Goal: Task Accomplishment & Management: Use online tool/utility

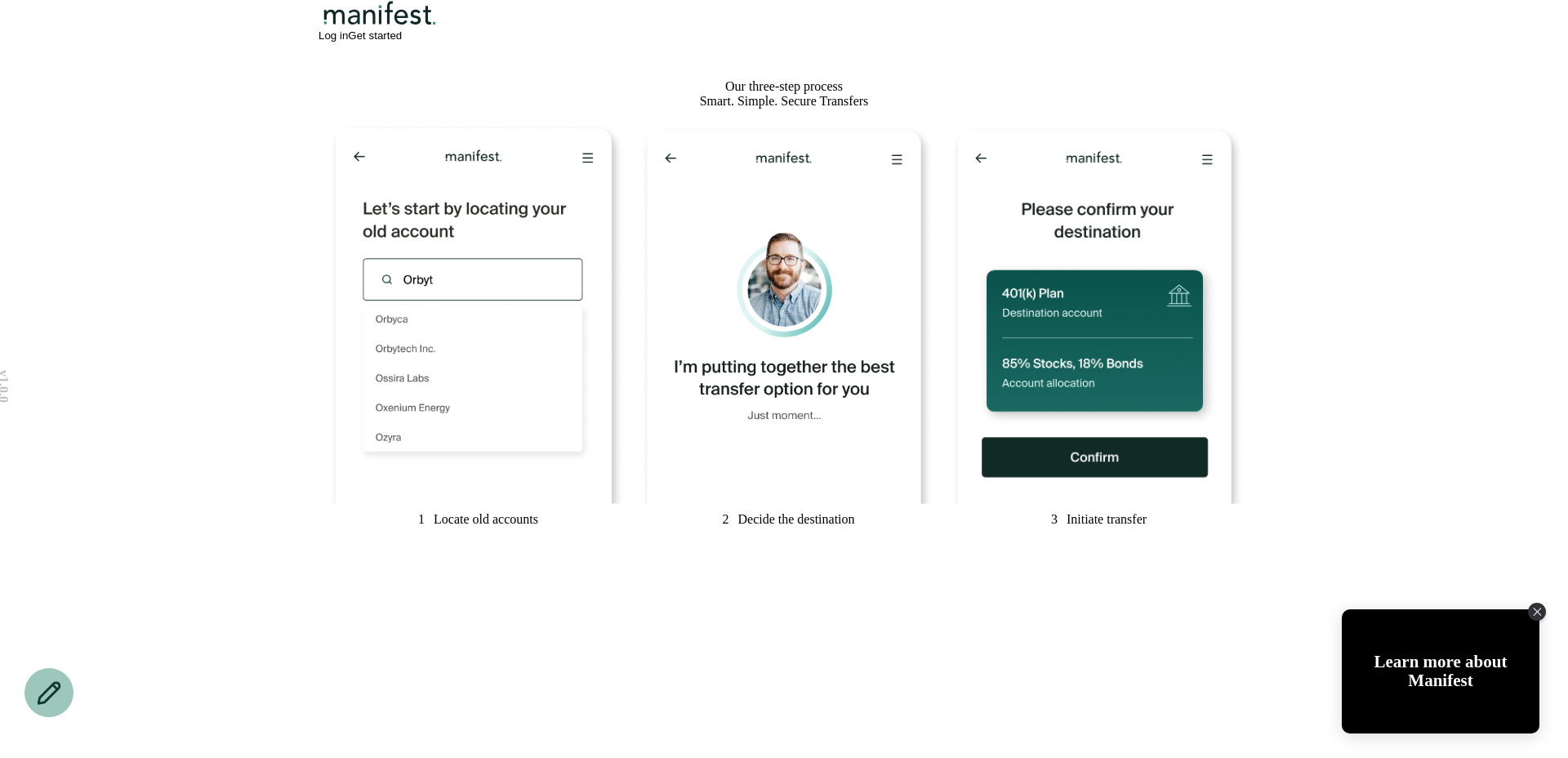
scroll to position [760, 0]
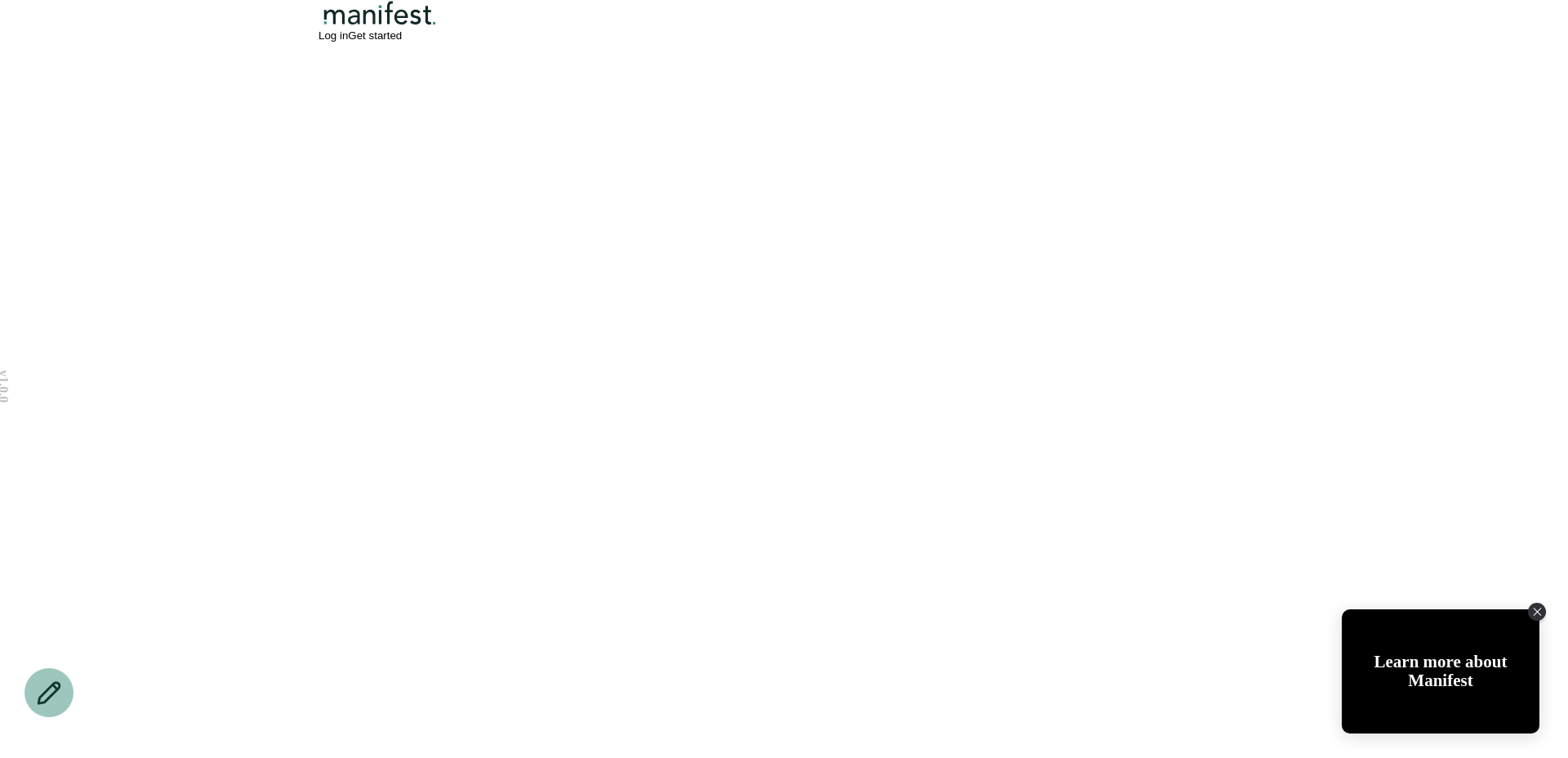
scroll to position [3665, 0]
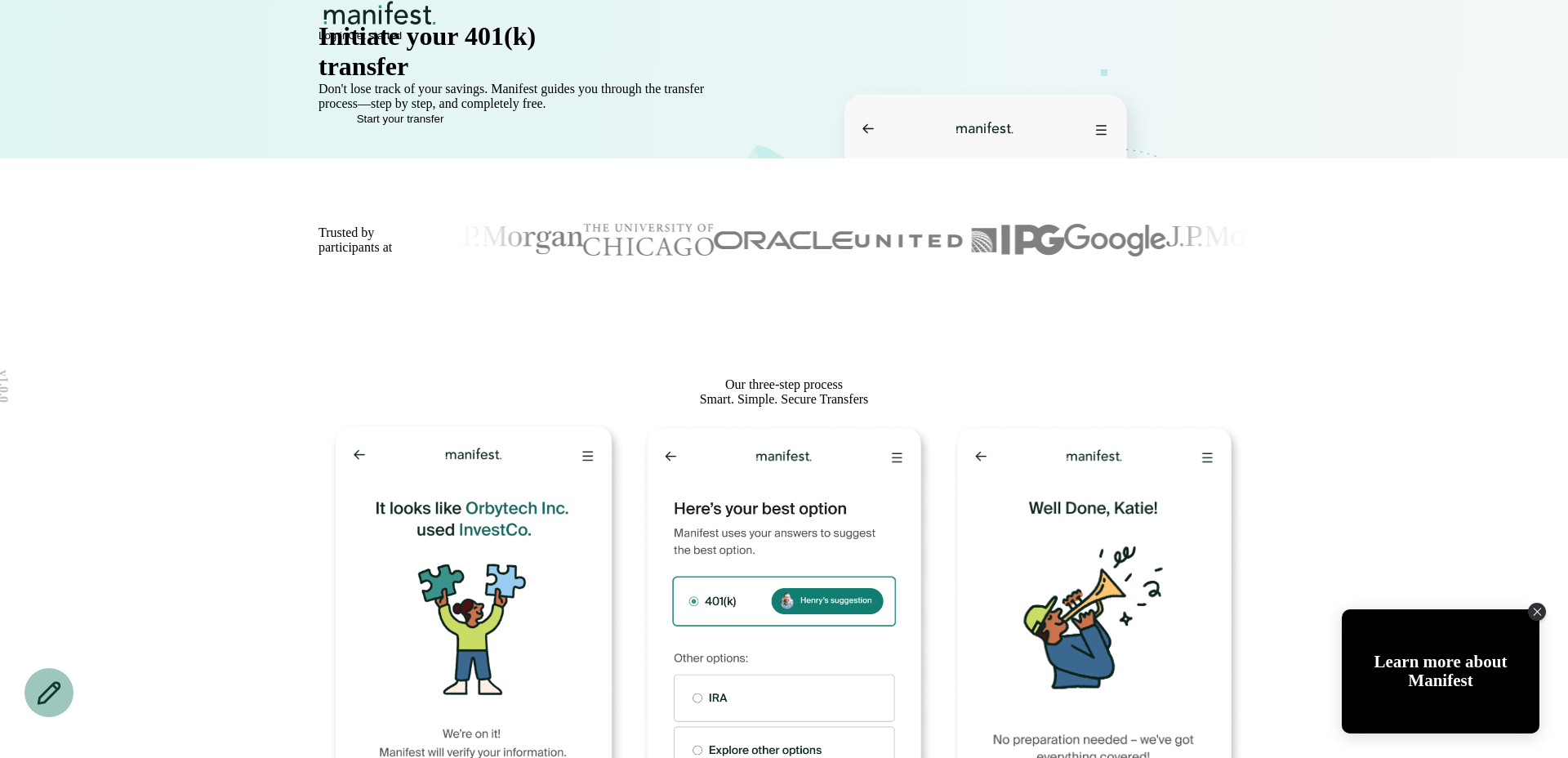
scroll to position [0, 0]
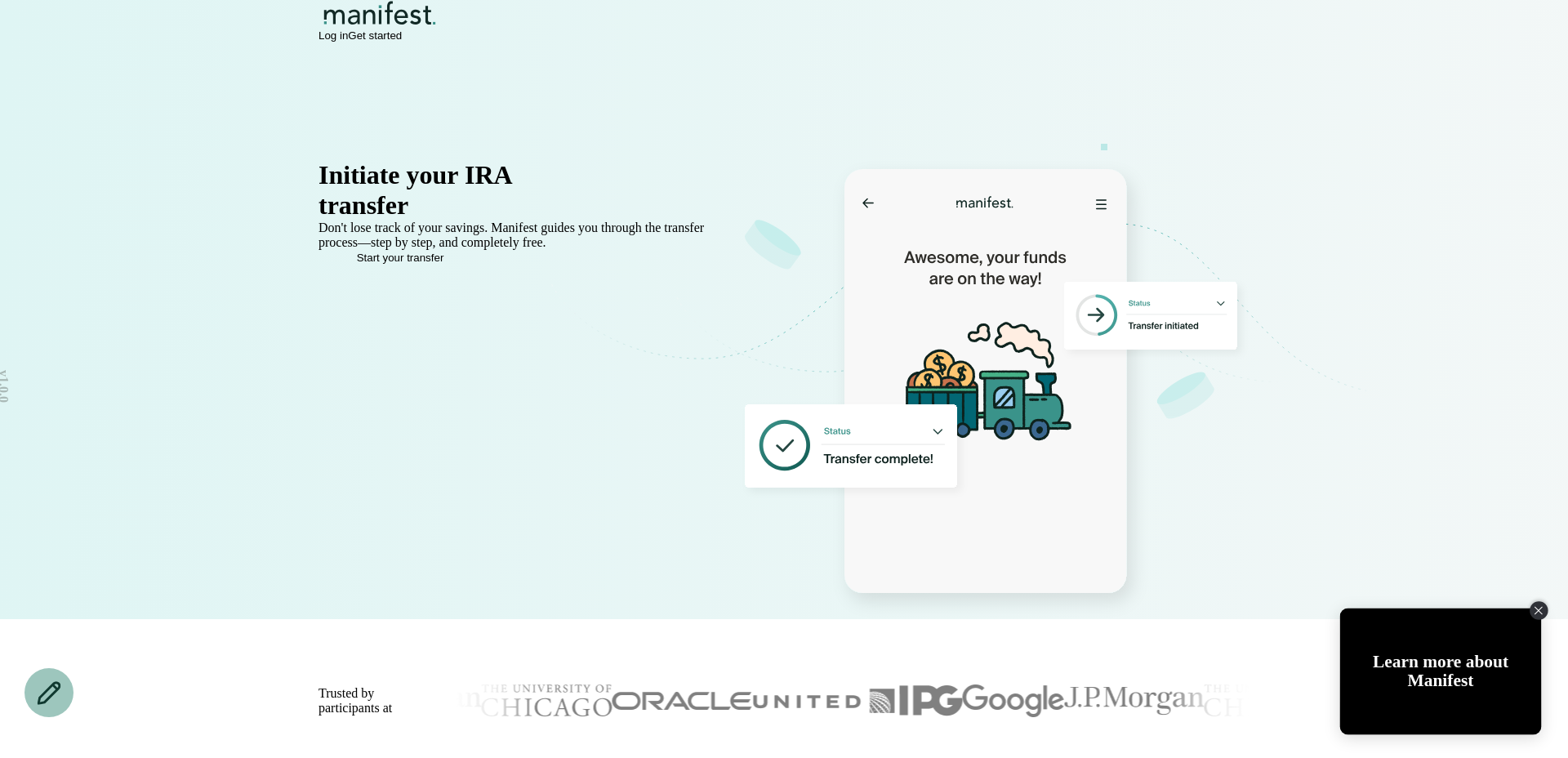
click at [1536, 611] on icon "Close Tolstoy widget" at bounding box center [1538, 610] width 9 height 8
click at [1540, 610] on icon "Close Tolstoy widget" at bounding box center [1538, 610] width 9 height 8
click at [1540, 604] on div "Close Tolstoy widget" at bounding box center [1538, 610] width 18 height 18
click at [1540, 608] on icon "Close Tolstoy widget" at bounding box center [1538, 611] width 8 height 8
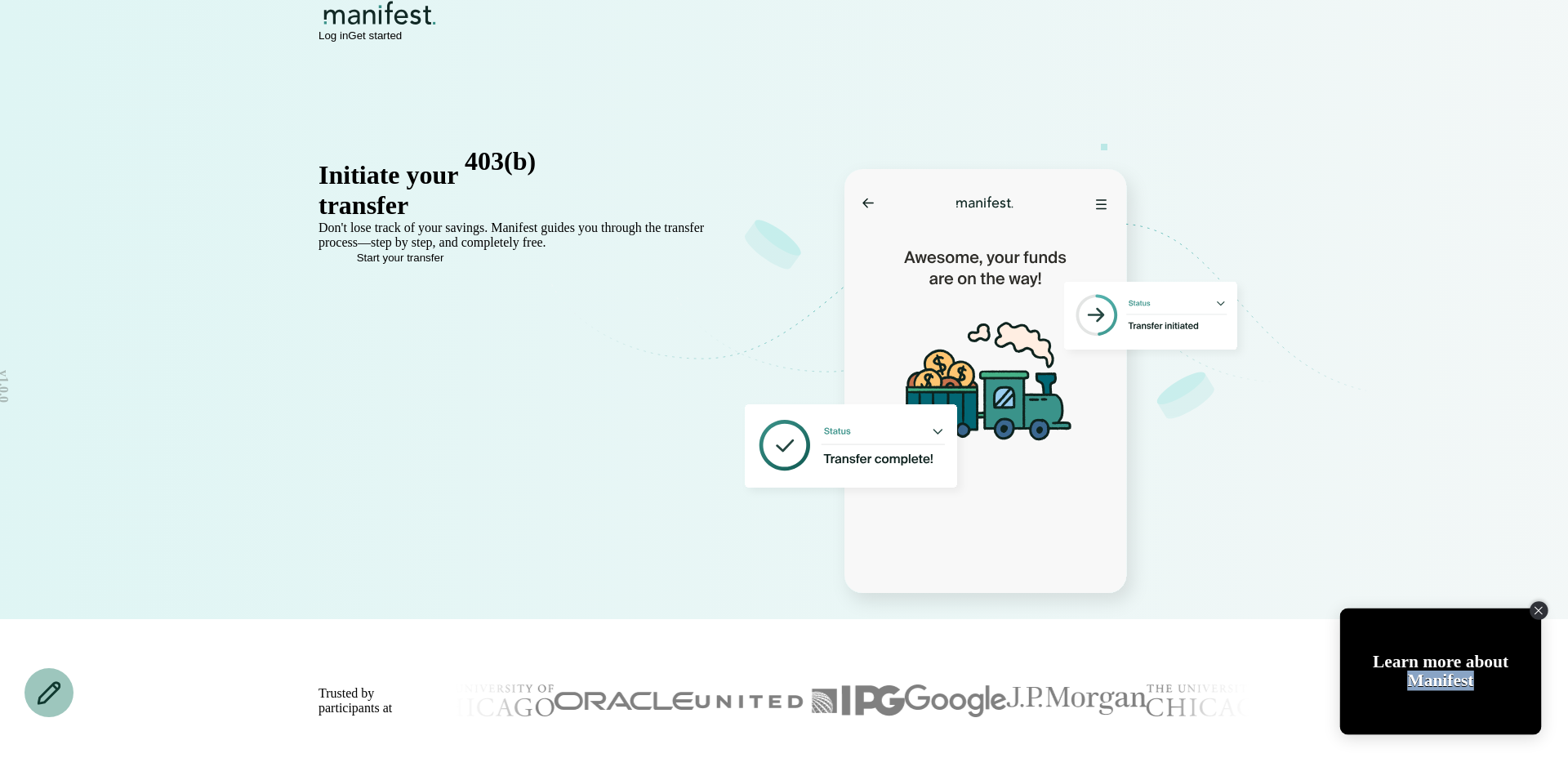
click at [1540, 608] on icon "Close Tolstoy widget" at bounding box center [1538, 611] width 8 height 8
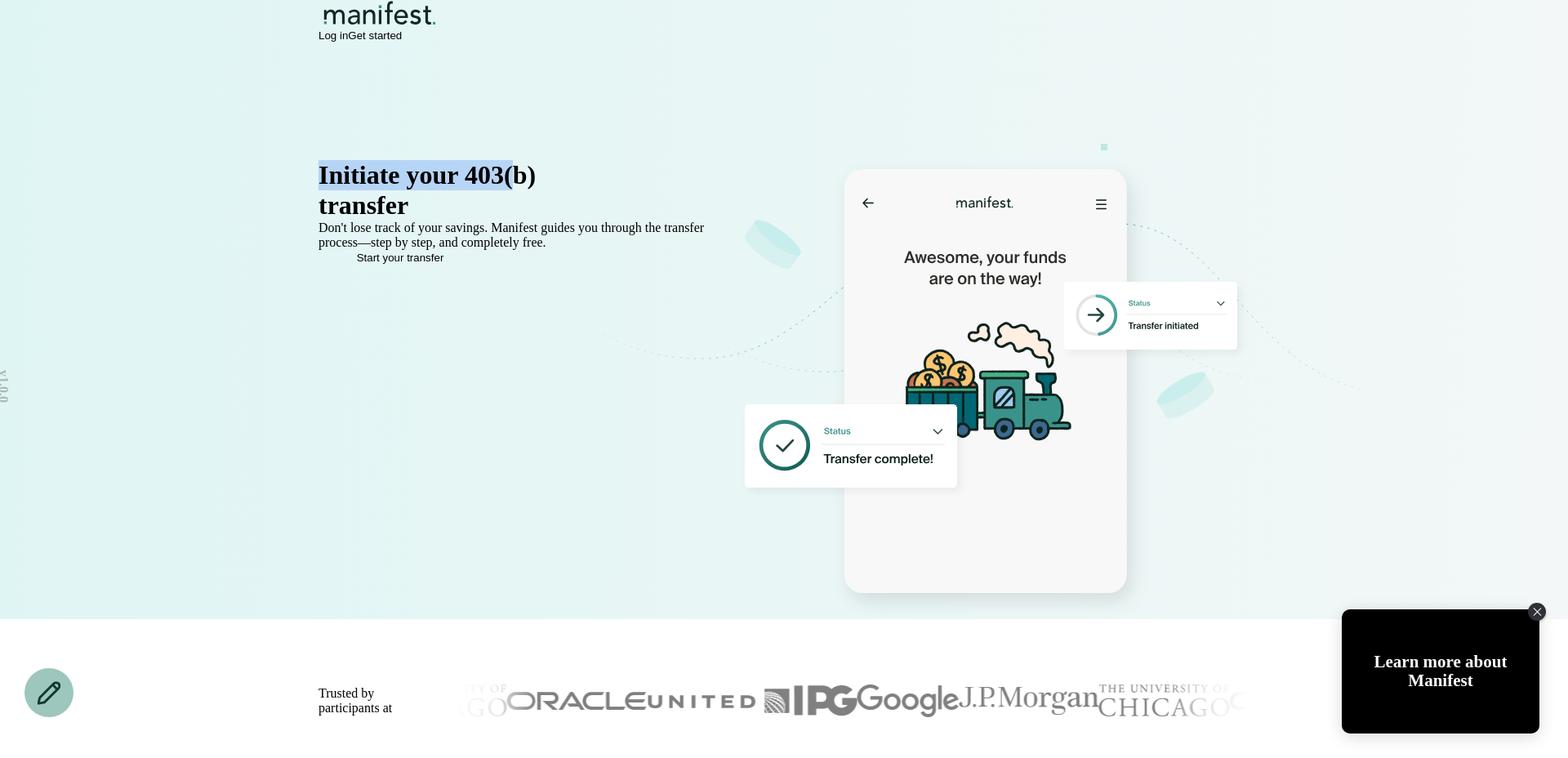
drag, startPoint x: 319, startPoint y: 176, endPoint x: 627, endPoint y: 197, distance: 308.7
click at [627, 190] on div "Initiate your 403(b)" at bounding box center [530, 175] width 422 height 30
click at [536, 195] on span "403(b)" at bounding box center [500, 180] width 71 height 30
drag, startPoint x: 648, startPoint y: 196, endPoint x: 311, endPoint y: 129, distance: 343.6
click at [311, 129] on div "Initiate your 401(k) transfer in minutes Don't lose track of your savings. Mani…" at bounding box center [784, 354] width 1176 height 530
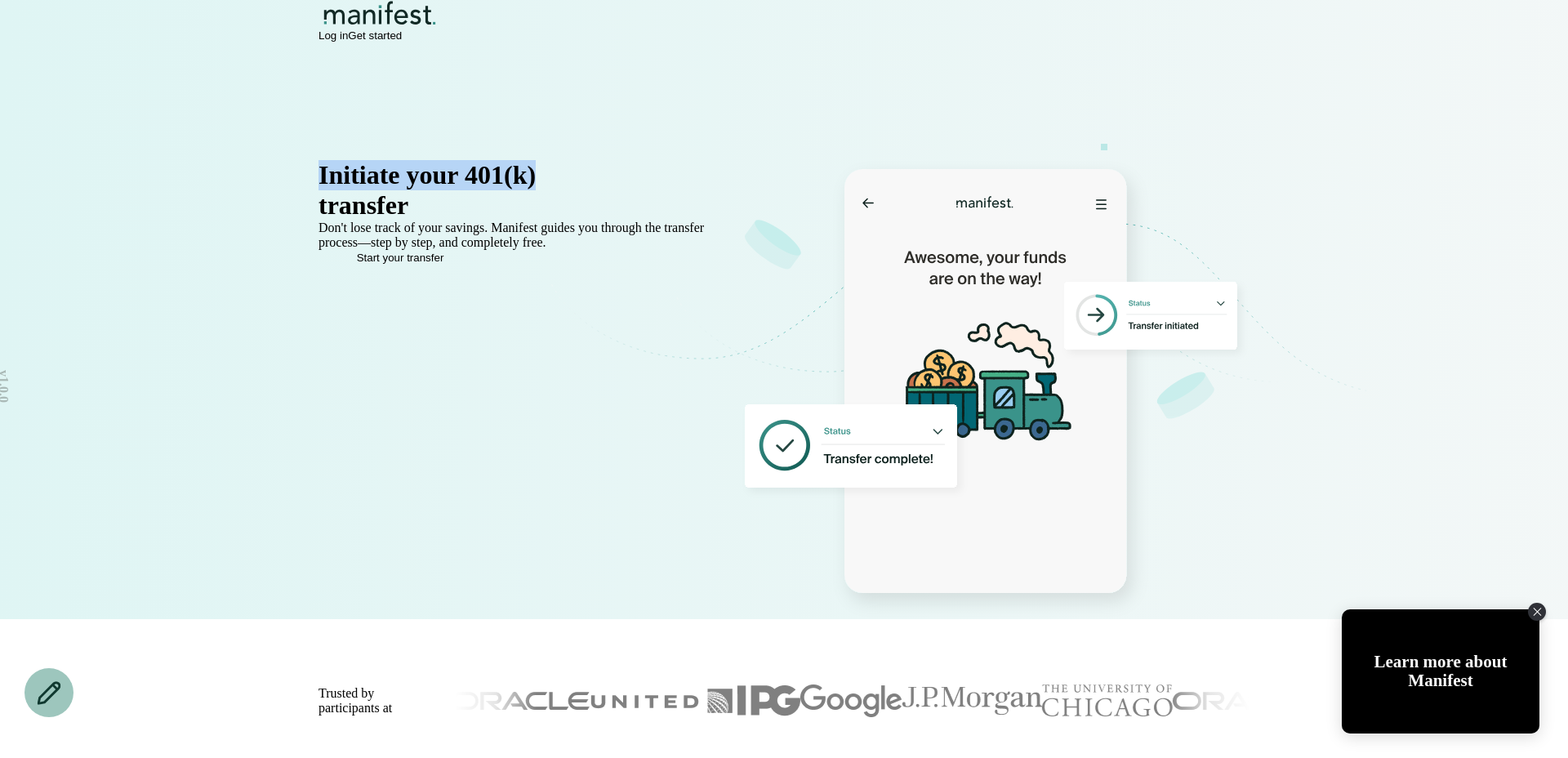
click at [383, 180] on div "Initiate your 401(k)" at bounding box center [530, 175] width 422 height 30
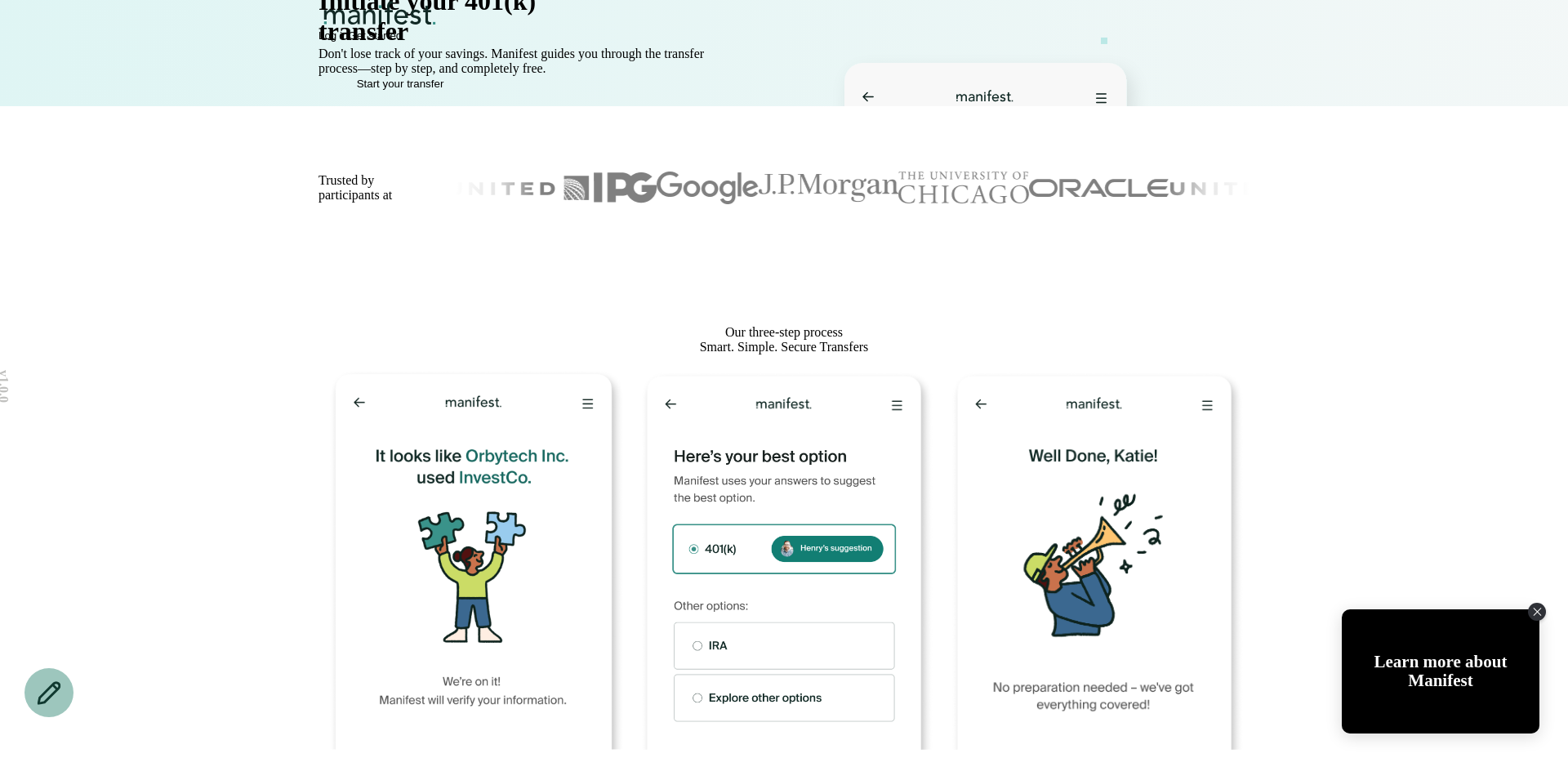
scroll to position [492, 0]
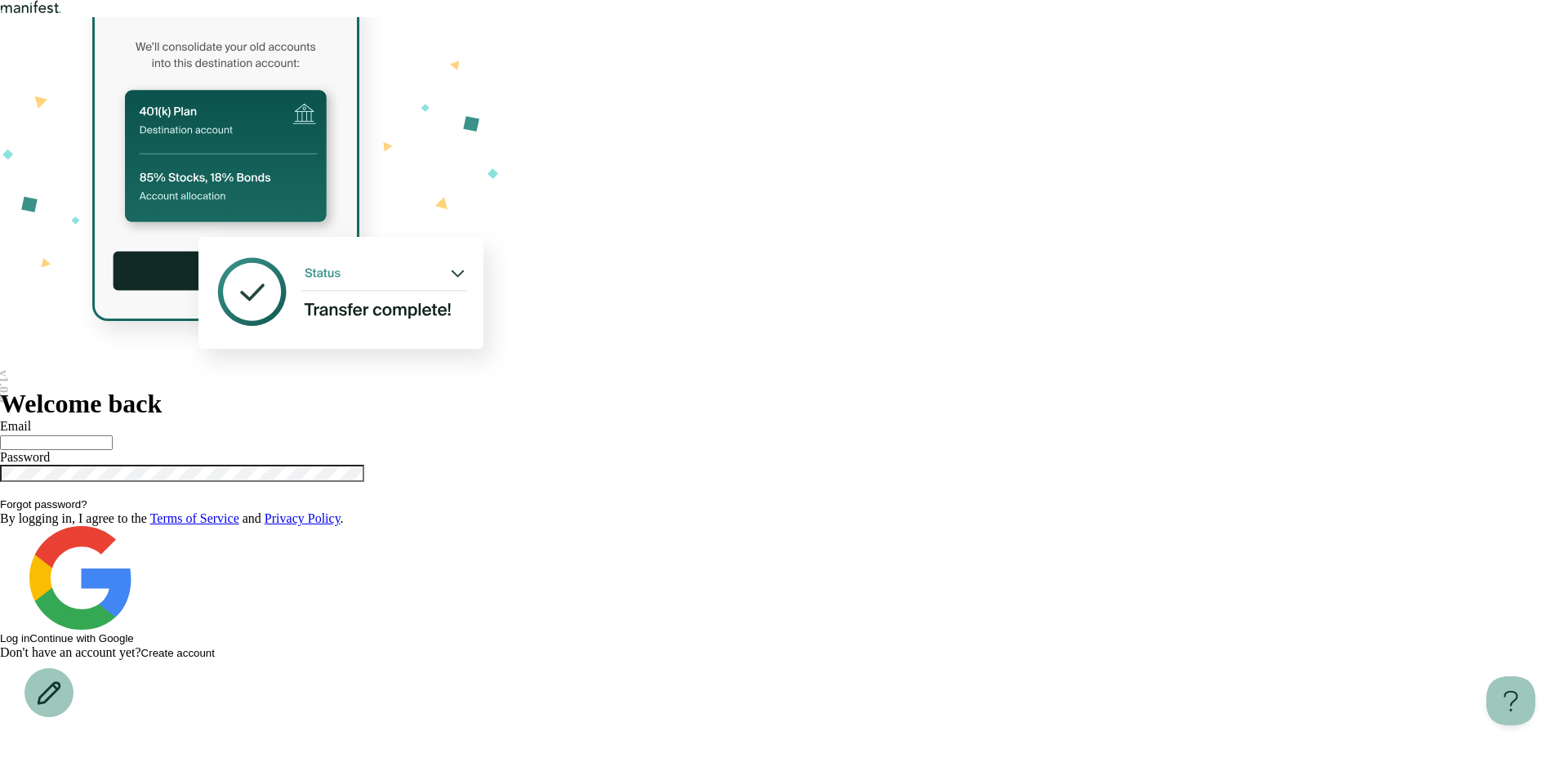
click at [872, 389] on div "Welcome back Email Password Forgot password? By logging in, I agree to the Term…" at bounding box center [784, 525] width 1568 height 271
click at [113, 436] on input "text" at bounding box center [56, 443] width 113 height 15
type input "**********"
click at [0, 632] on button "Log in" at bounding box center [14, 638] width 29 height 12
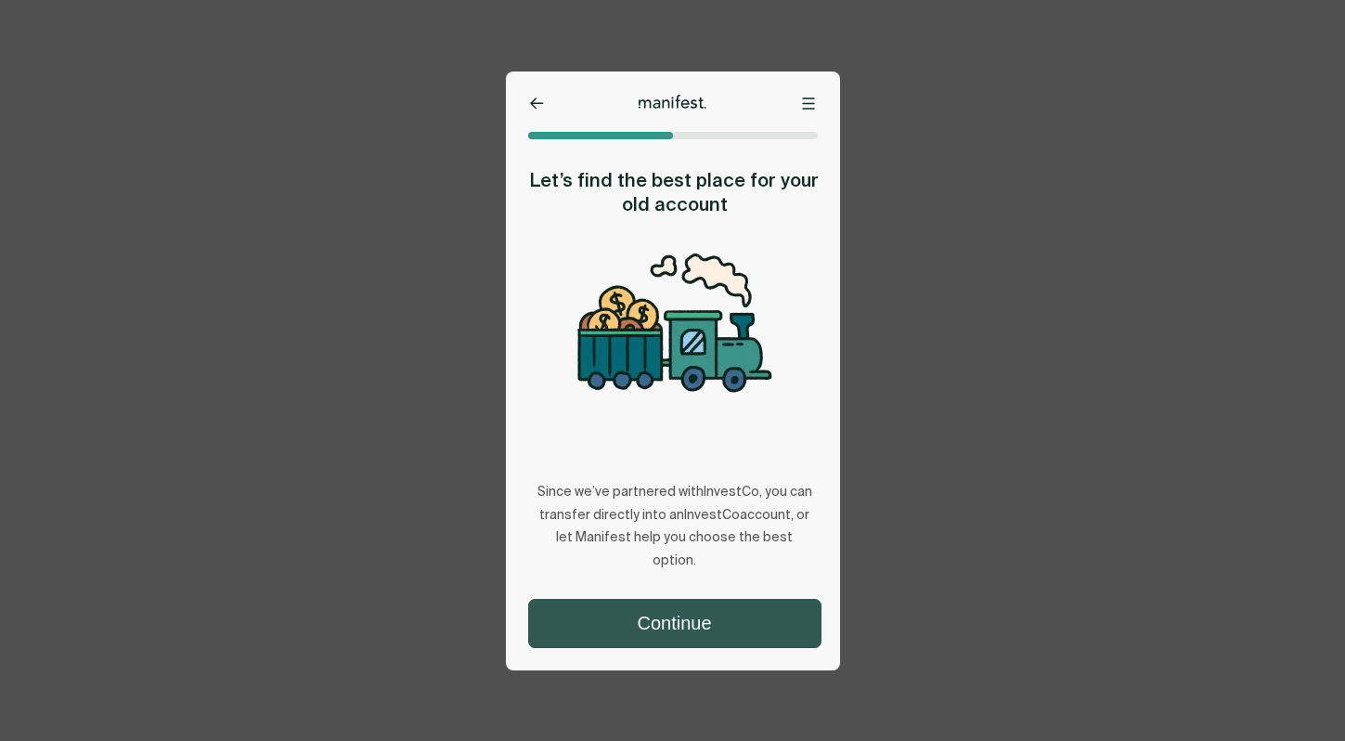
click at [698, 632] on button "Continue" at bounding box center [674, 623] width 291 height 47
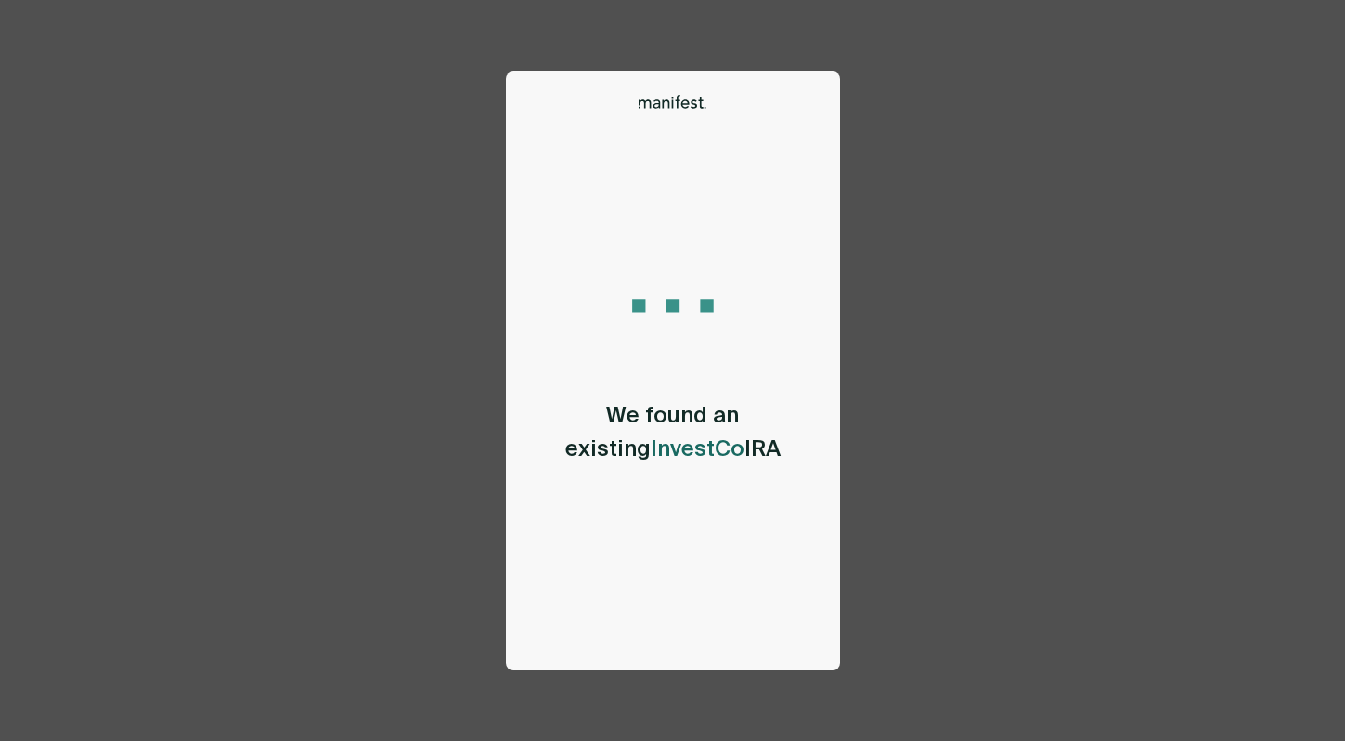
click at [1026, 461] on div "Options Home Exit Manifest support@usemanifest.com We found an existing InvestC…" at bounding box center [672, 370] width 1345 height 741
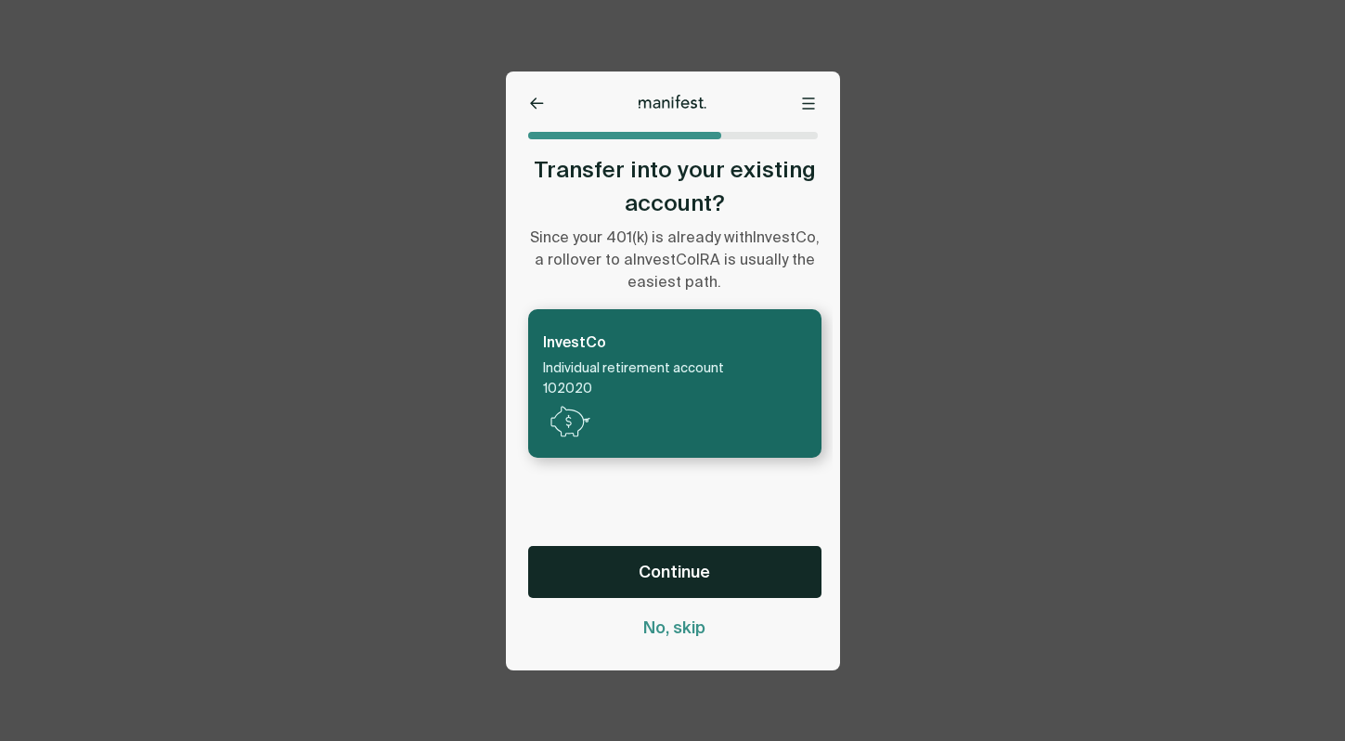
click at [1058, 561] on div "Options Home Exit Manifest support@usemanifest.com Transfer into your existing …" at bounding box center [672, 370] width 1345 height 741
click at [463, 352] on div "Options Home Exit Manifest support@usemanifest.com Transfer into your existing …" at bounding box center [672, 370] width 1345 height 741
click at [809, 105] on icon at bounding box center [808, 103] width 13 height 12
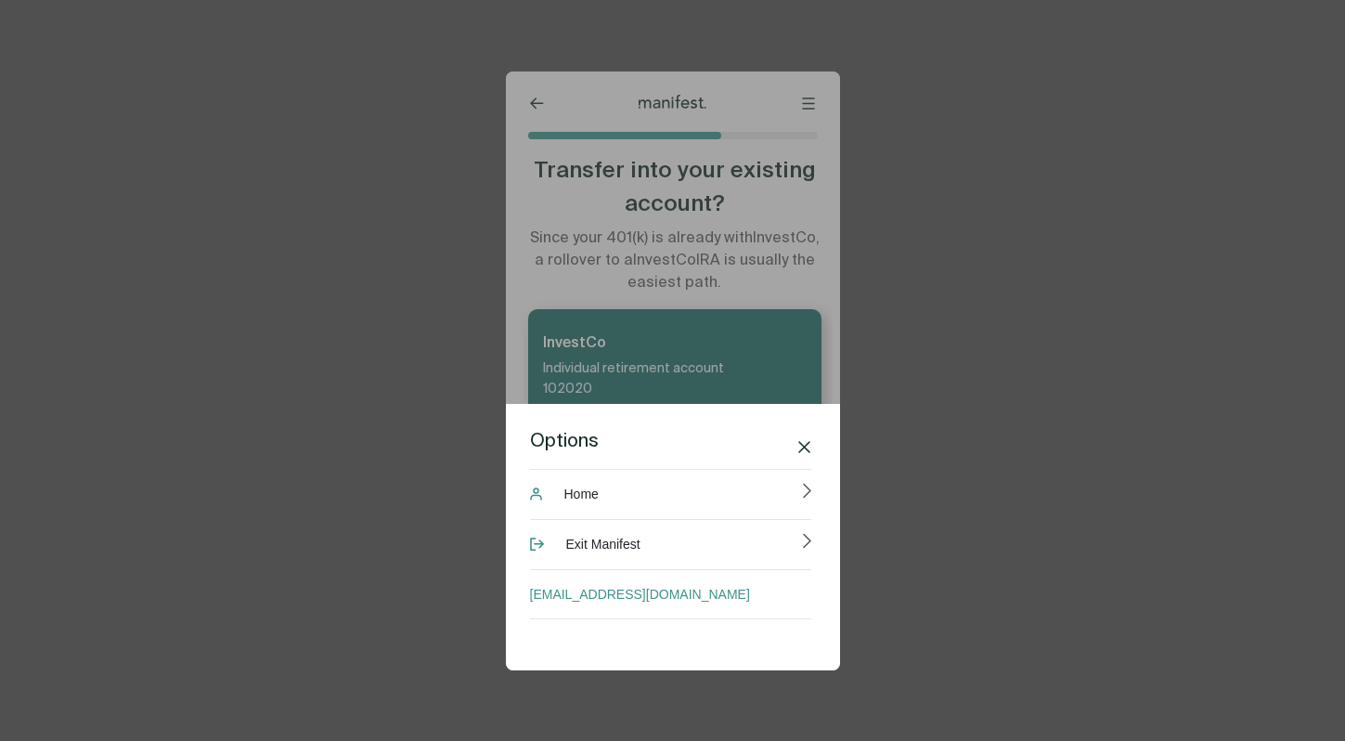
click at [810, 105] on div "Options Home Exit Manifest support@usemanifest.com" at bounding box center [673, 370] width 334 height 599
click at [748, 164] on div "Options Home Exit Manifest support@usemanifest.com" at bounding box center [673, 370] width 334 height 599
click at [757, 401] on div "Options Home Exit Manifest support@usemanifest.com" at bounding box center [673, 370] width 334 height 599
click at [802, 442] on icon at bounding box center [804, 447] width 12 height 12
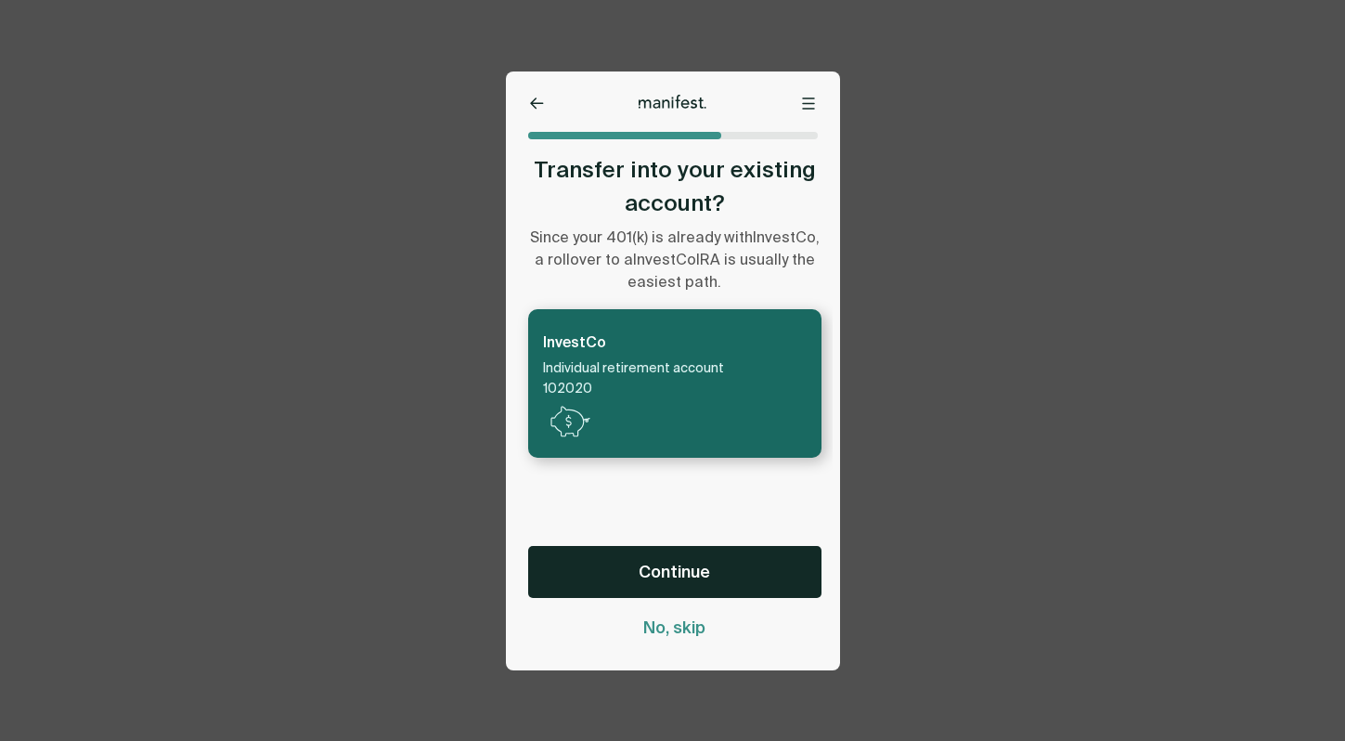
click at [727, 278] on p "Since your 401(k) is already with InvestCo , a rollover to a InvestCo IRA is us…" at bounding box center [674, 260] width 293 height 67
click at [667, 633] on span "No, skip" at bounding box center [674, 627] width 62 height 22
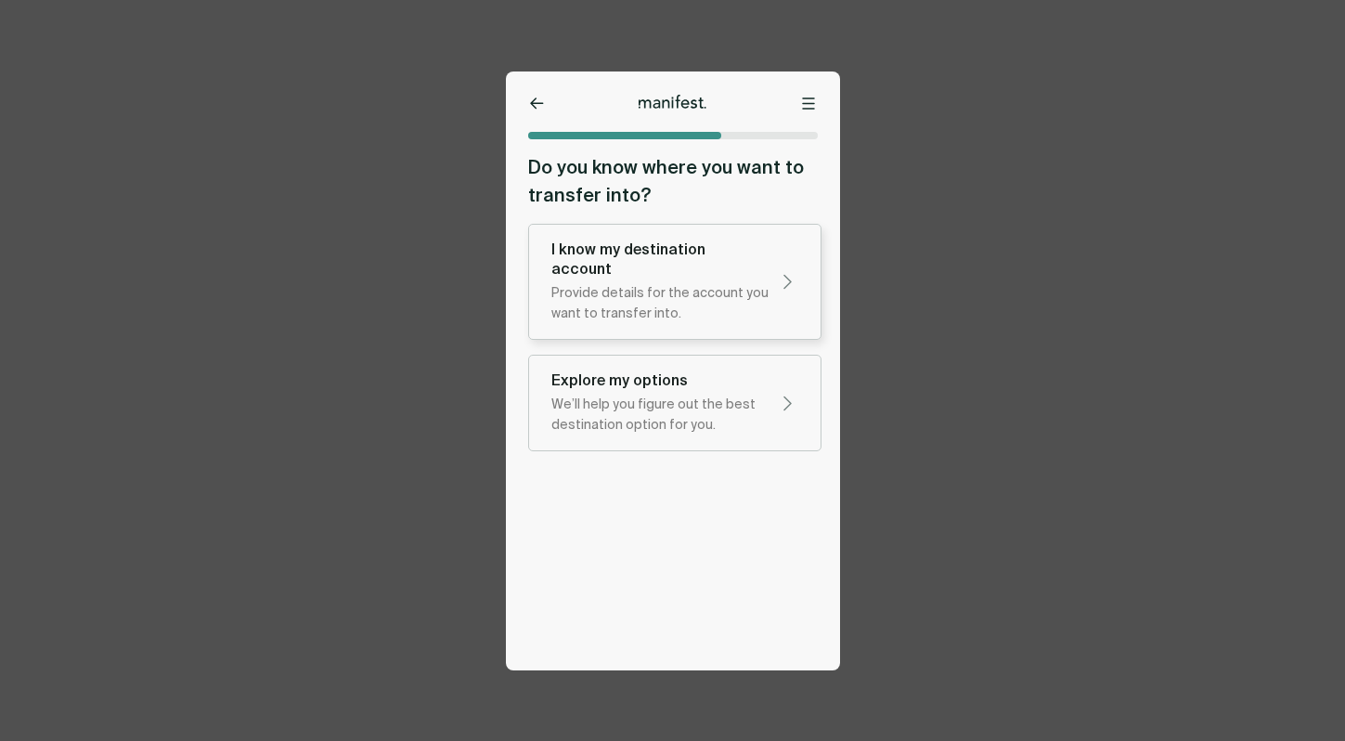
click at [668, 283] on div "Provide details for the account you want to transfer into." at bounding box center [659, 303] width 217 height 41
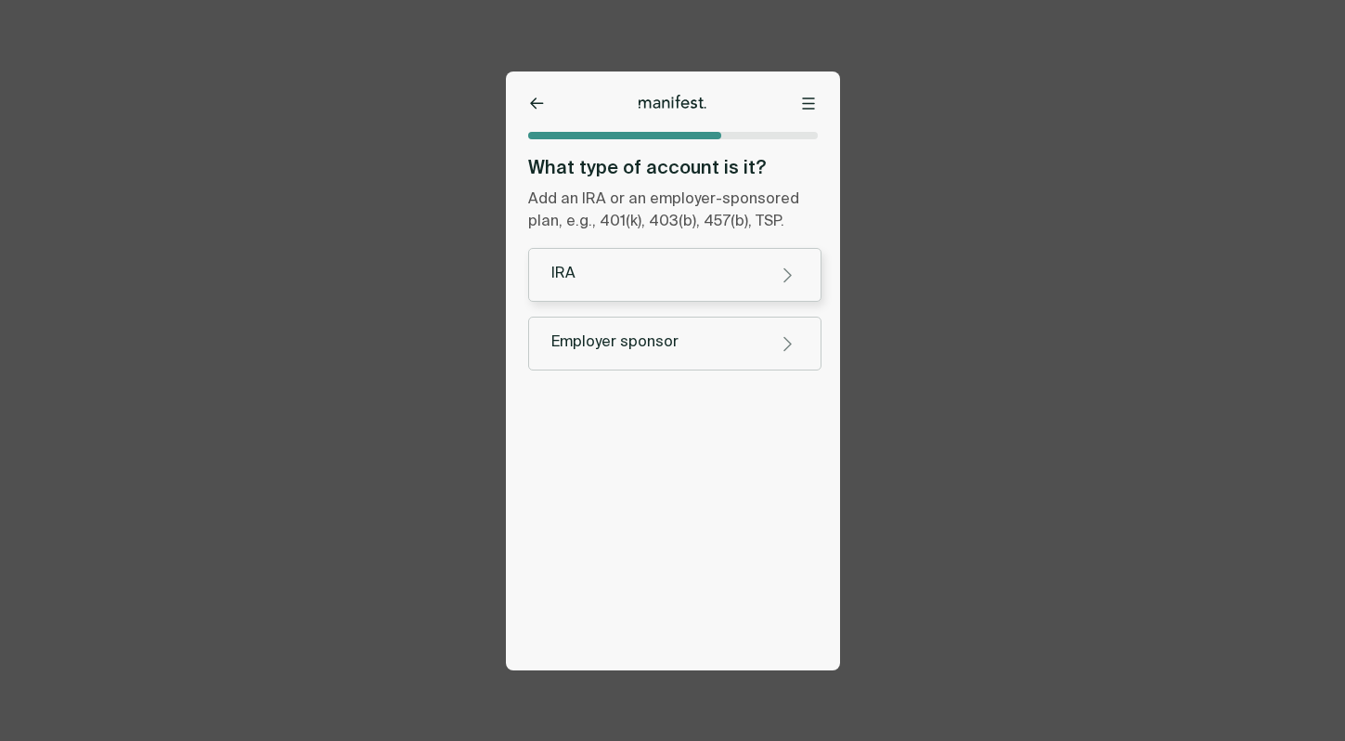
click at [668, 283] on div "IRA" at bounding box center [659, 273] width 217 height 19
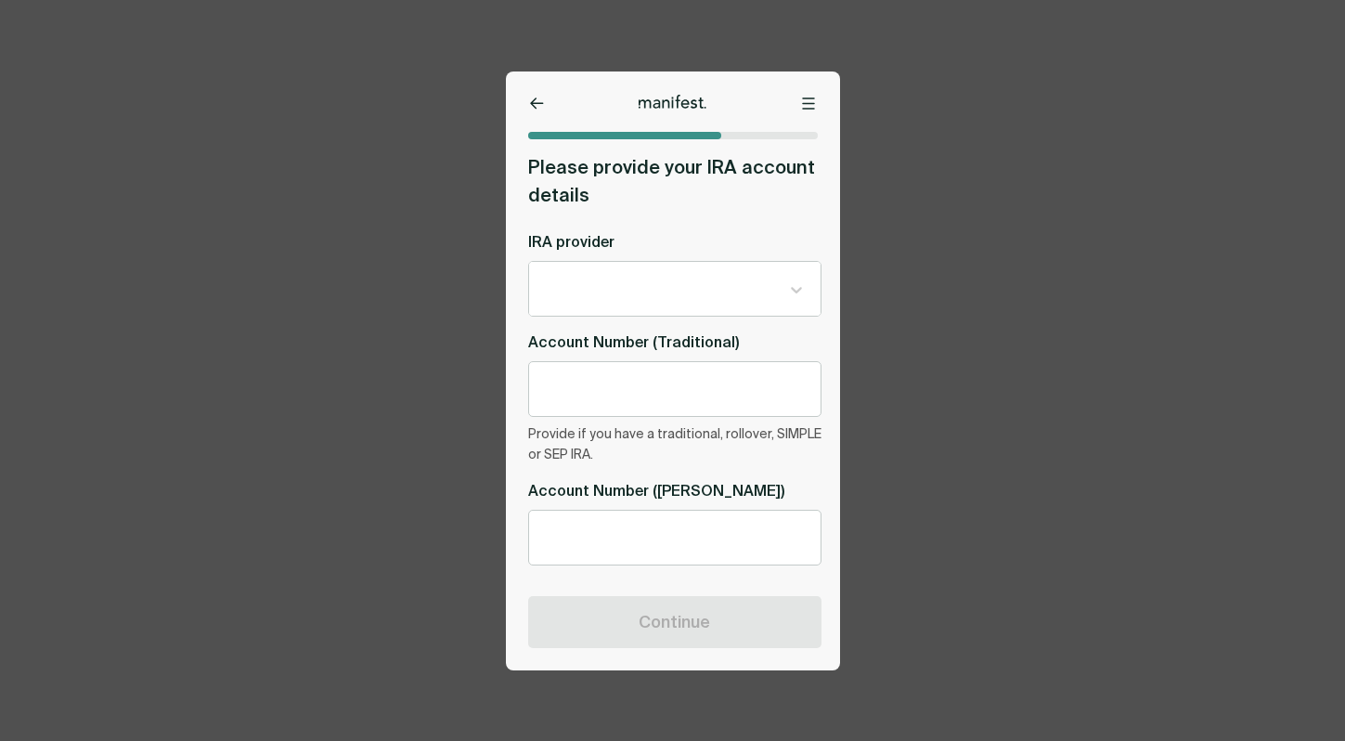
click at [675, 303] on div at bounding box center [674, 289] width 291 height 54
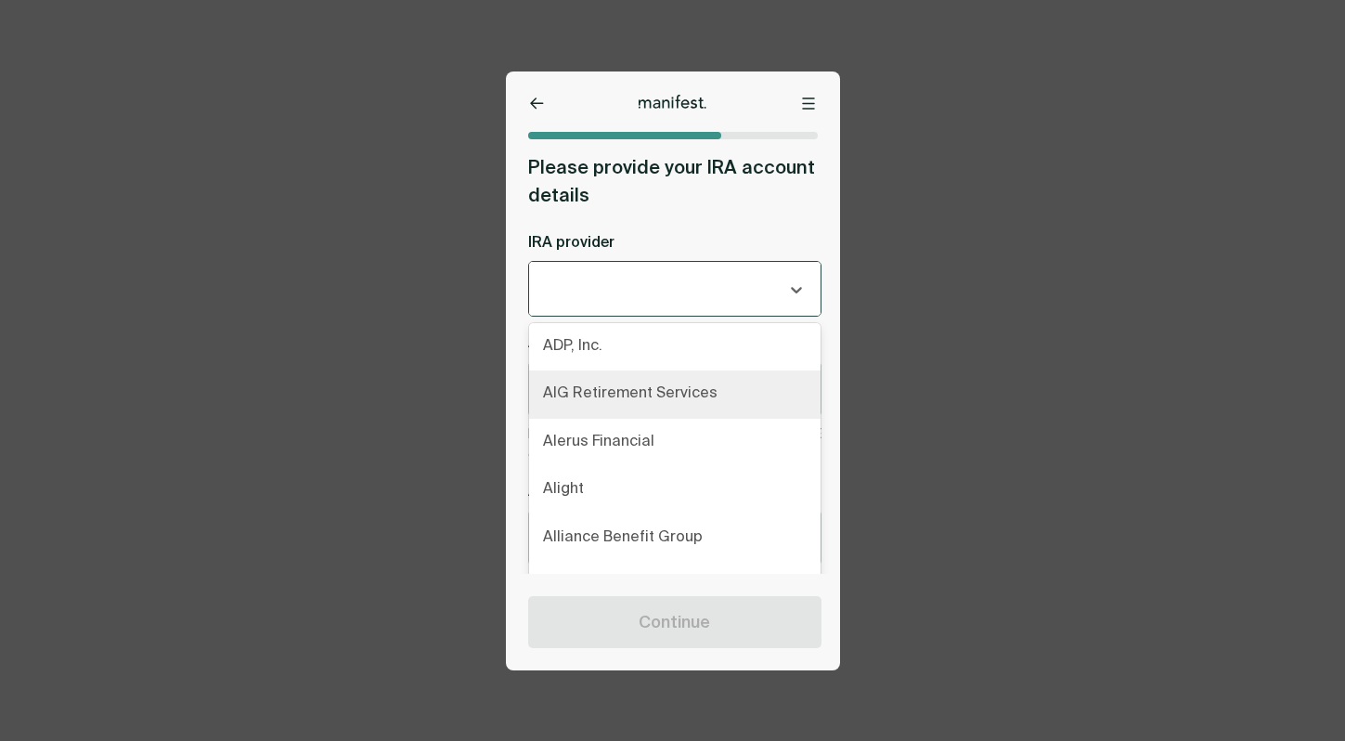
click at [626, 379] on div "AIG Retirement Services" at bounding box center [674, 394] width 291 height 48
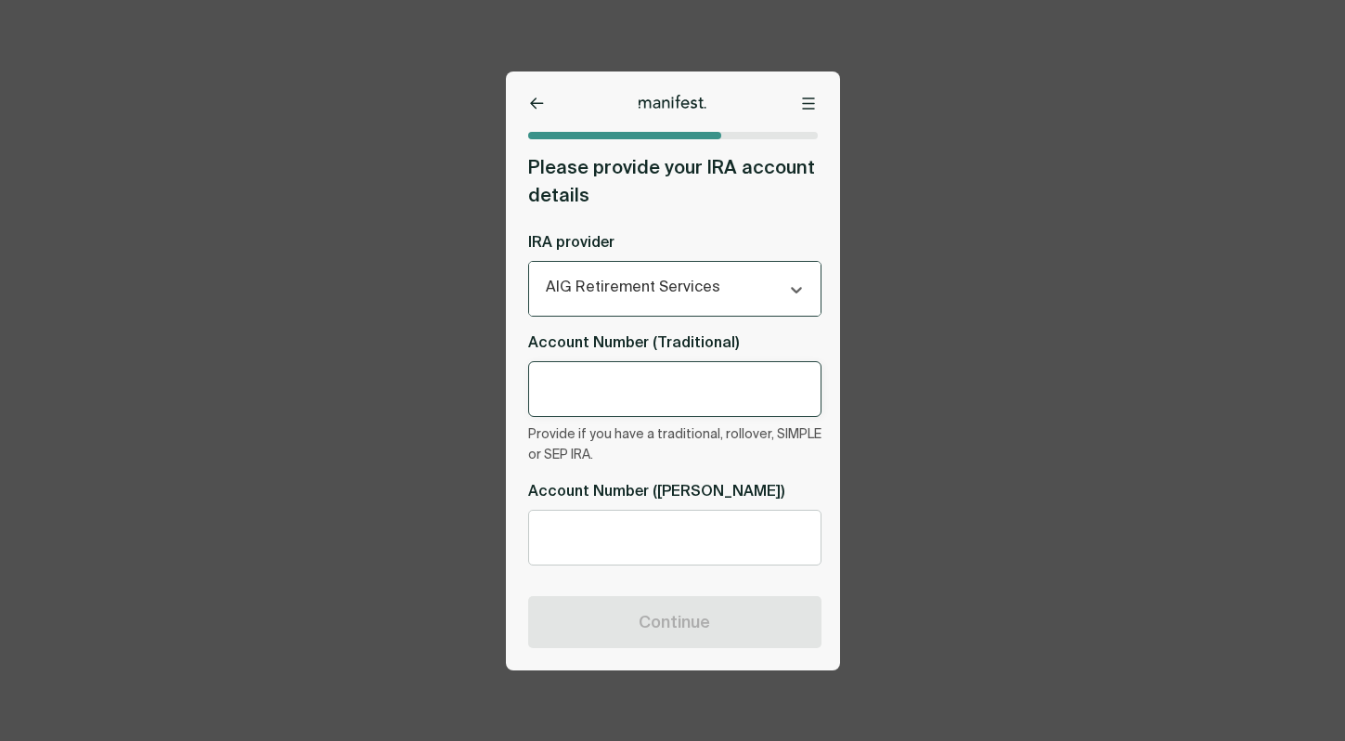
click at [619, 393] on input "text" at bounding box center [675, 388] width 262 height 16
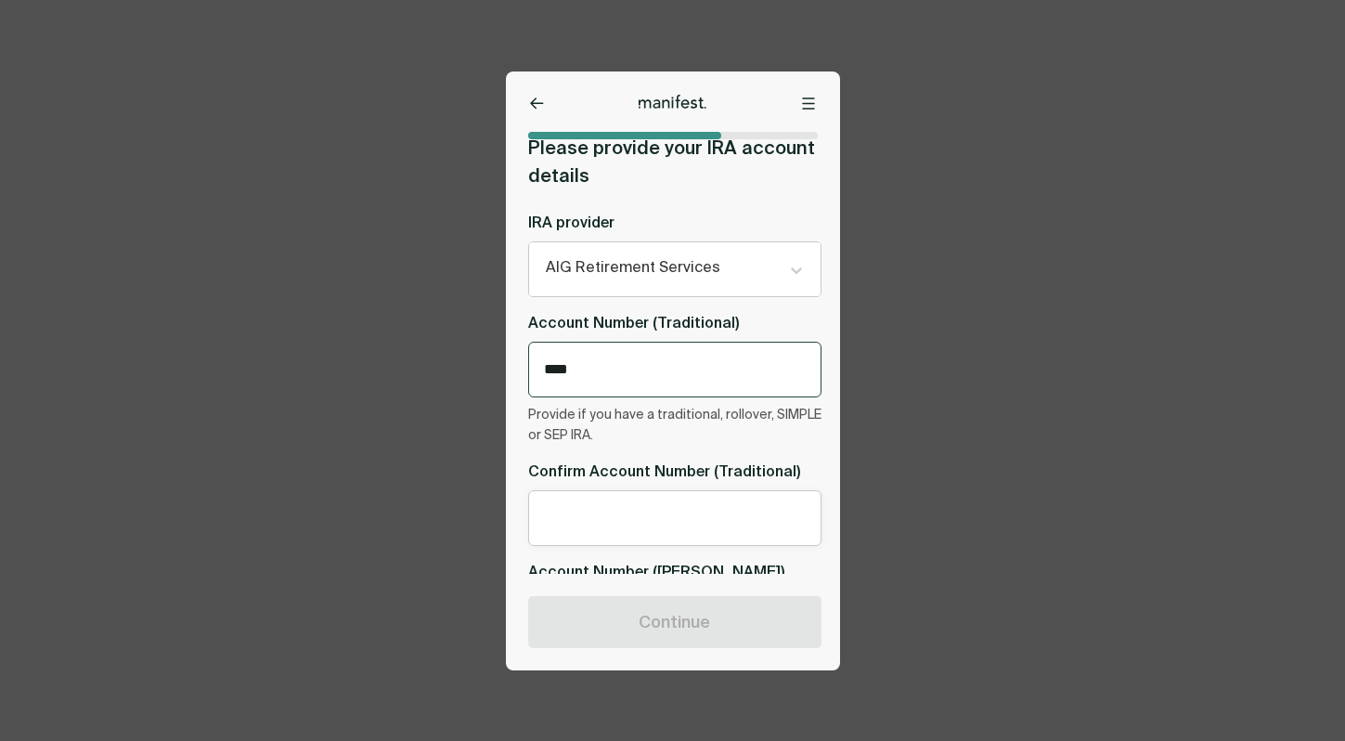
type input "****"
click at [614, 519] on input "text" at bounding box center [675, 517] width 262 height 16
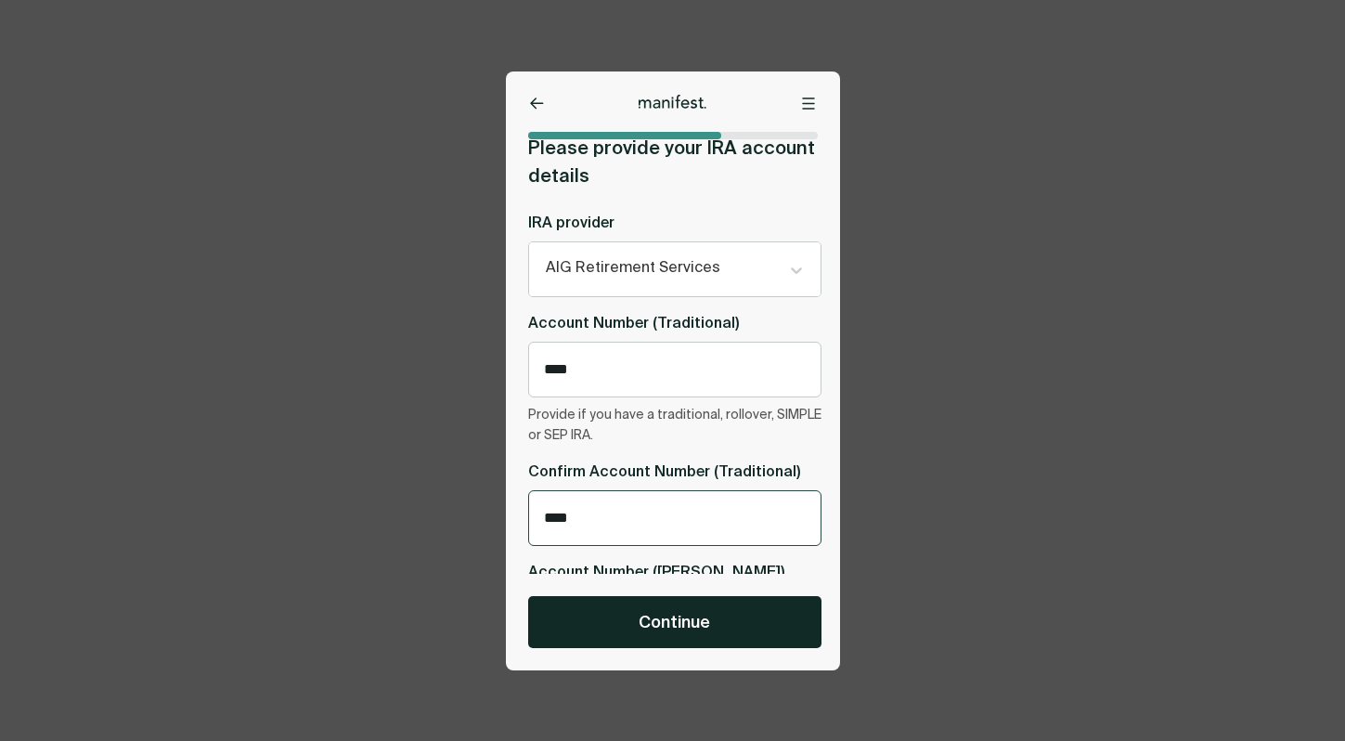
scroll to position [120, 0]
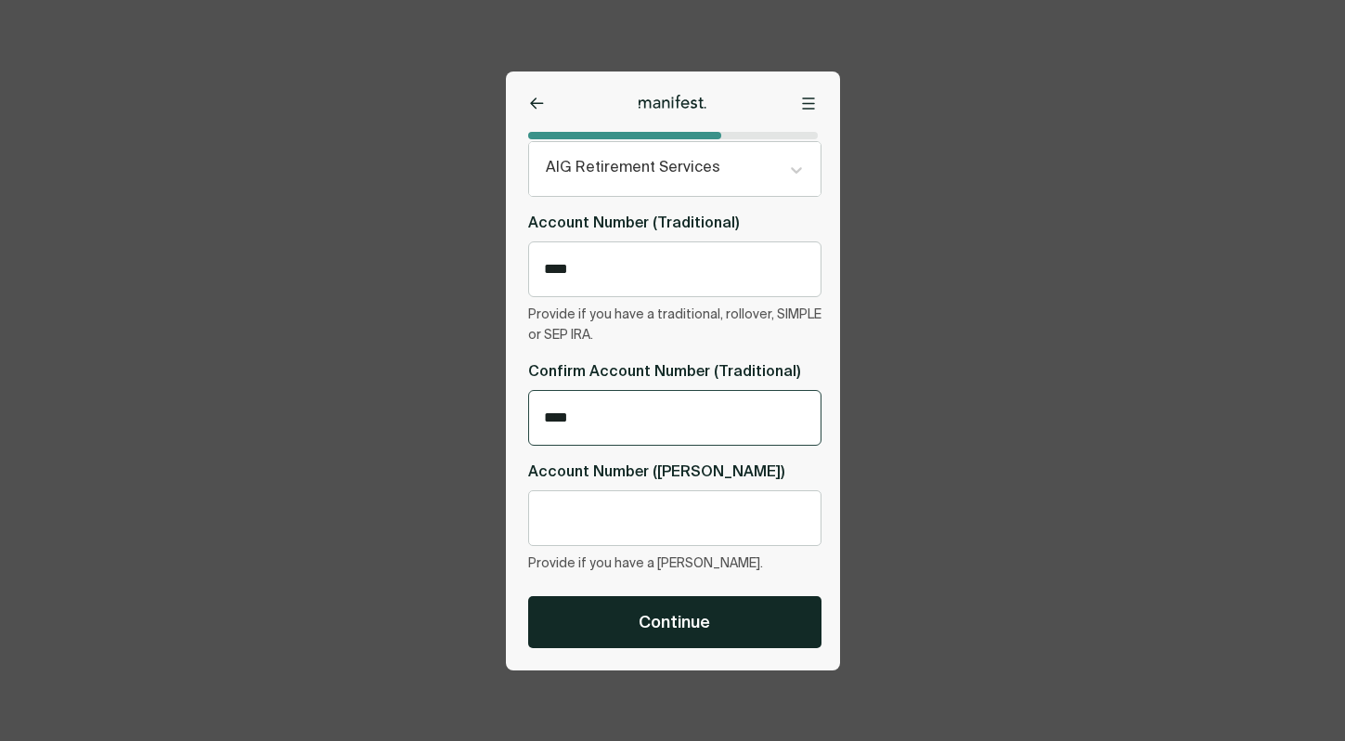
type input "****"
click at [636, 589] on div "Continue" at bounding box center [669, 611] width 327 height 74
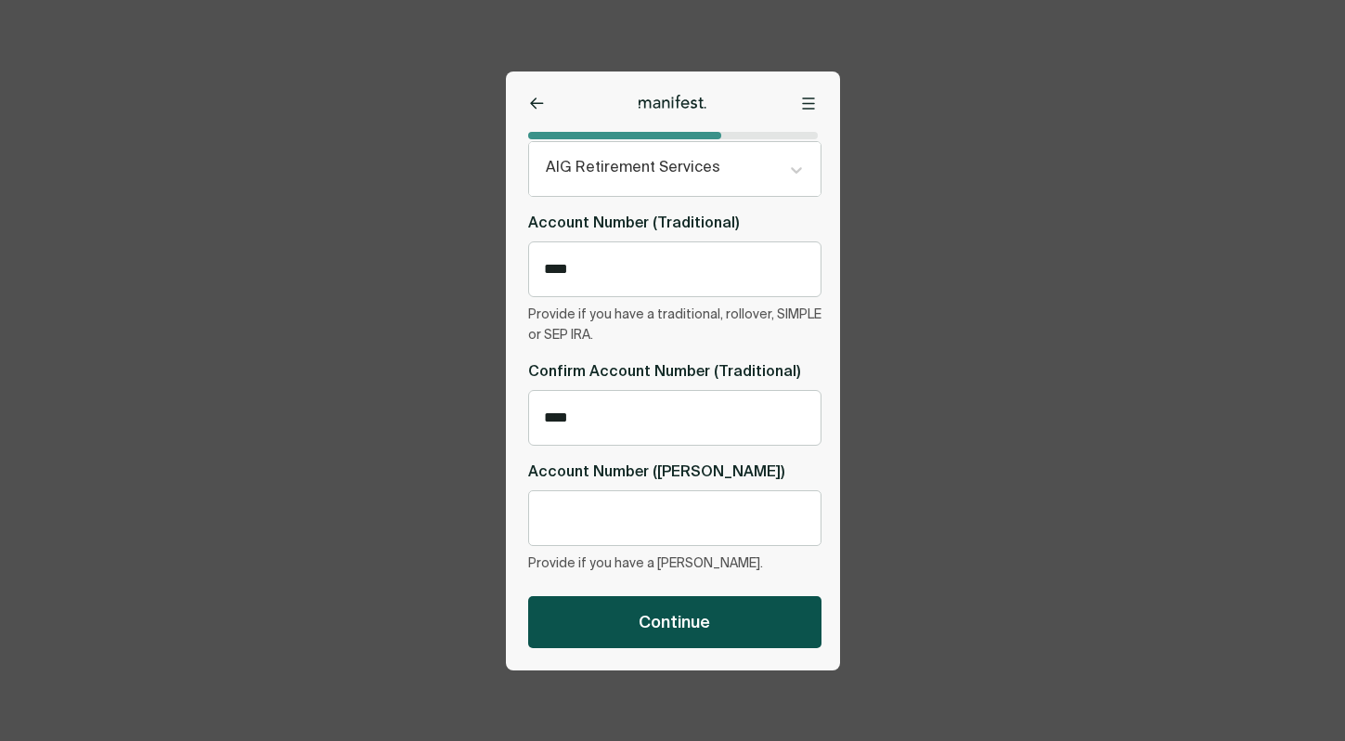
click at [636, 624] on button "Continue" at bounding box center [674, 622] width 293 height 52
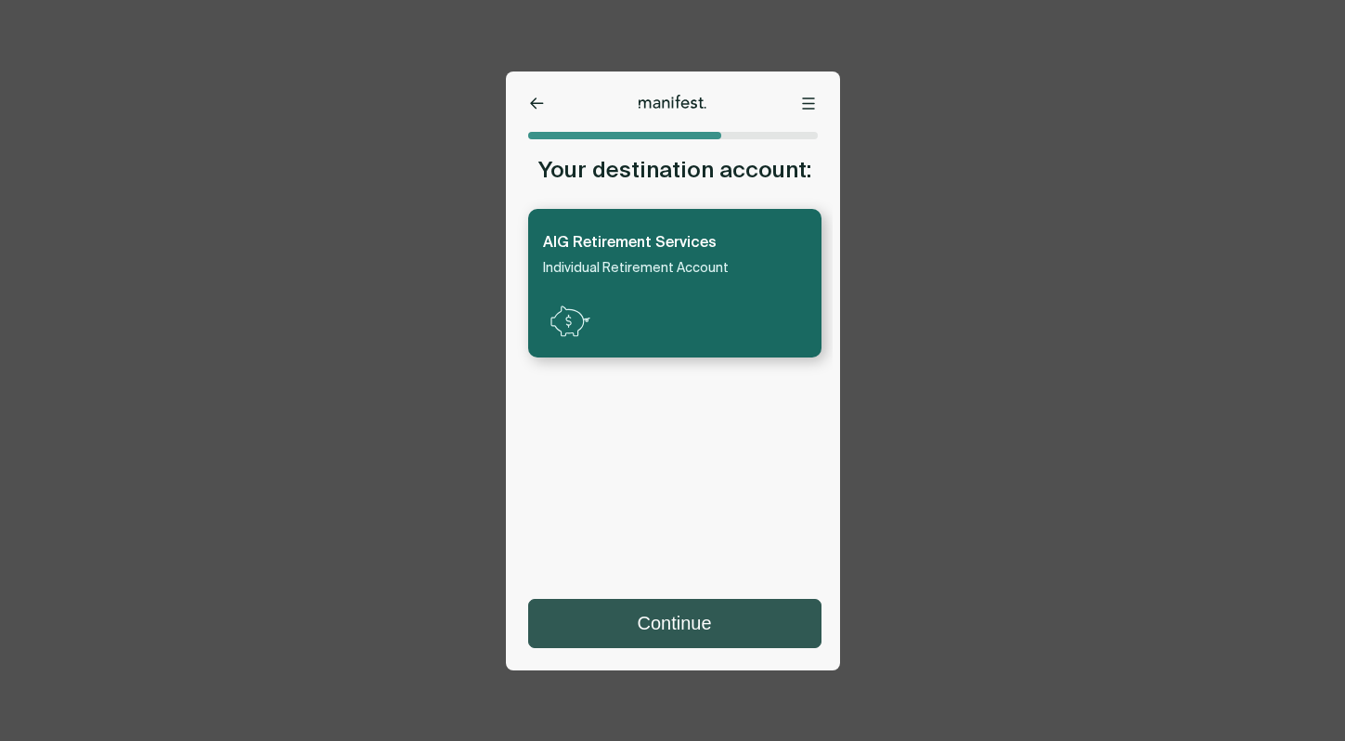
click at [667, 625] on button "Continue" at bounding box center [674, 623] width 291 height 47
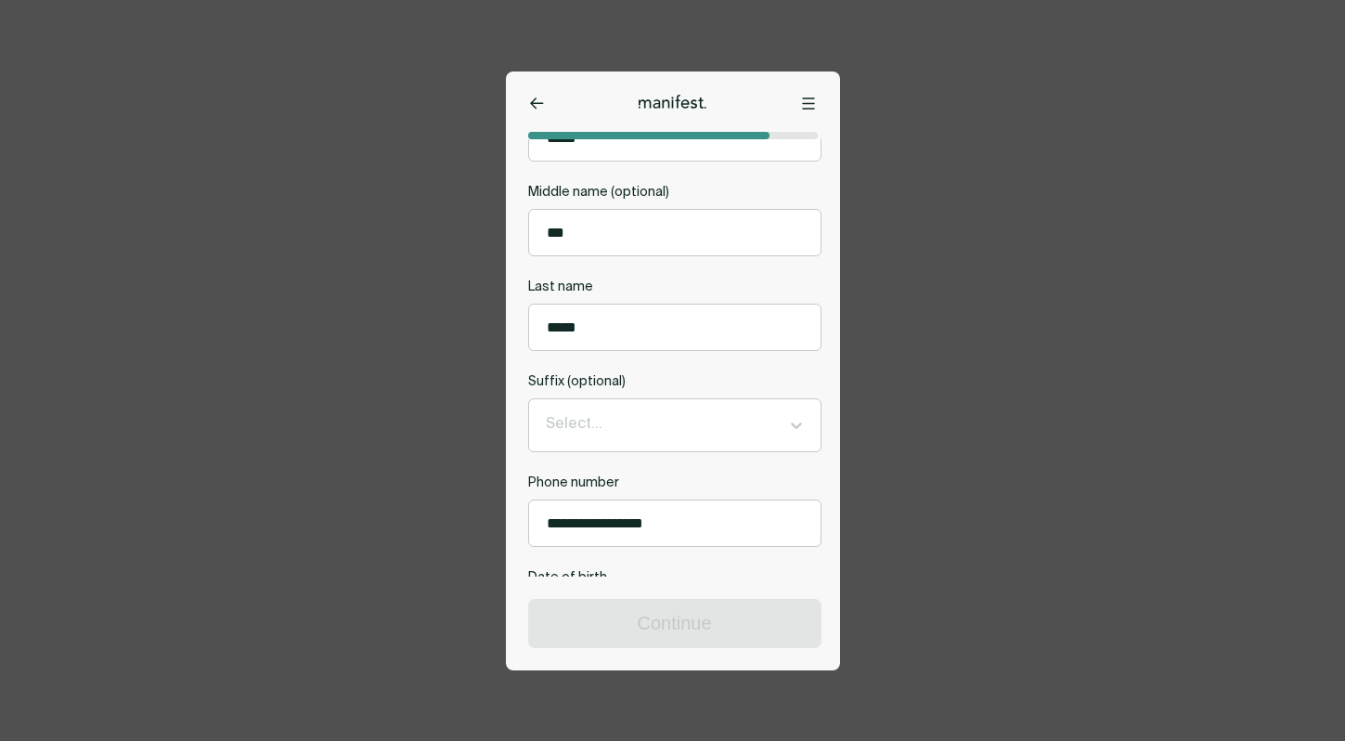
scroll to position [595, 0]
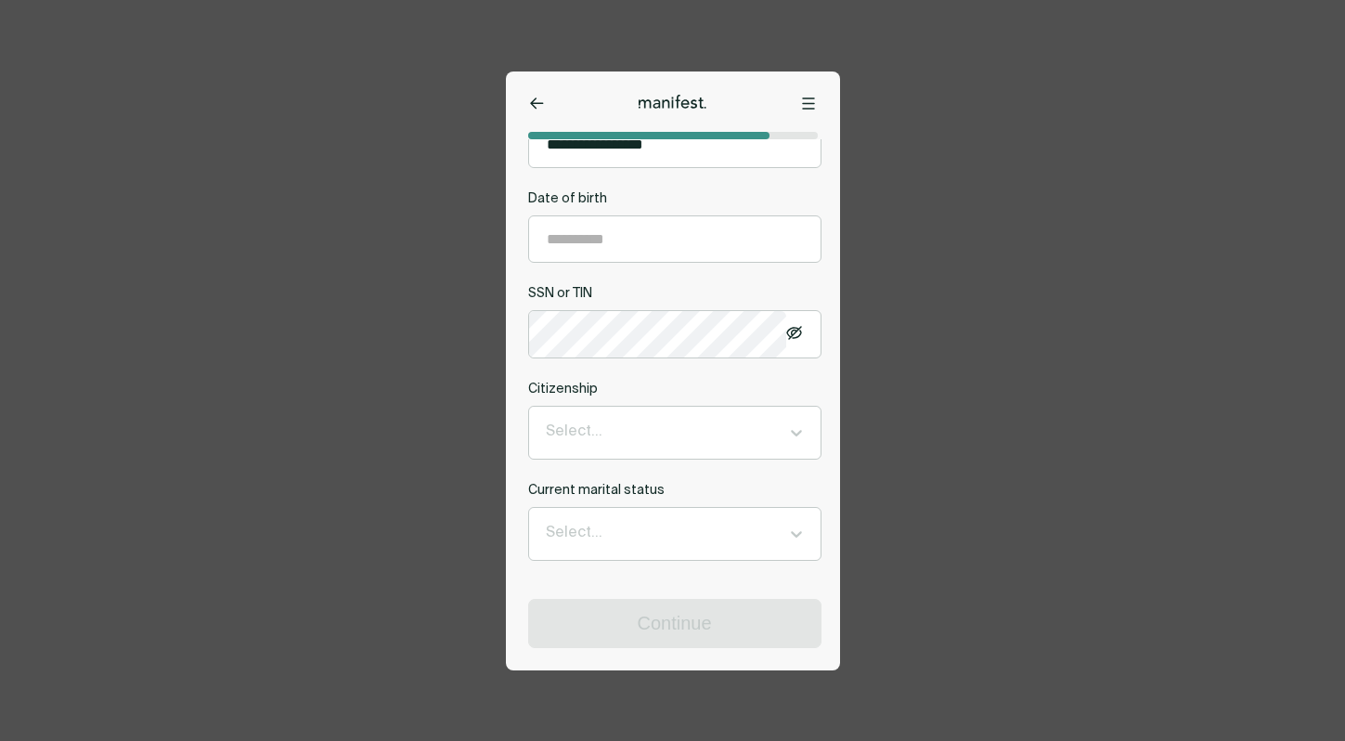
click at [812, 109] on icon at bounding box center [808, 103] width 13 height 12
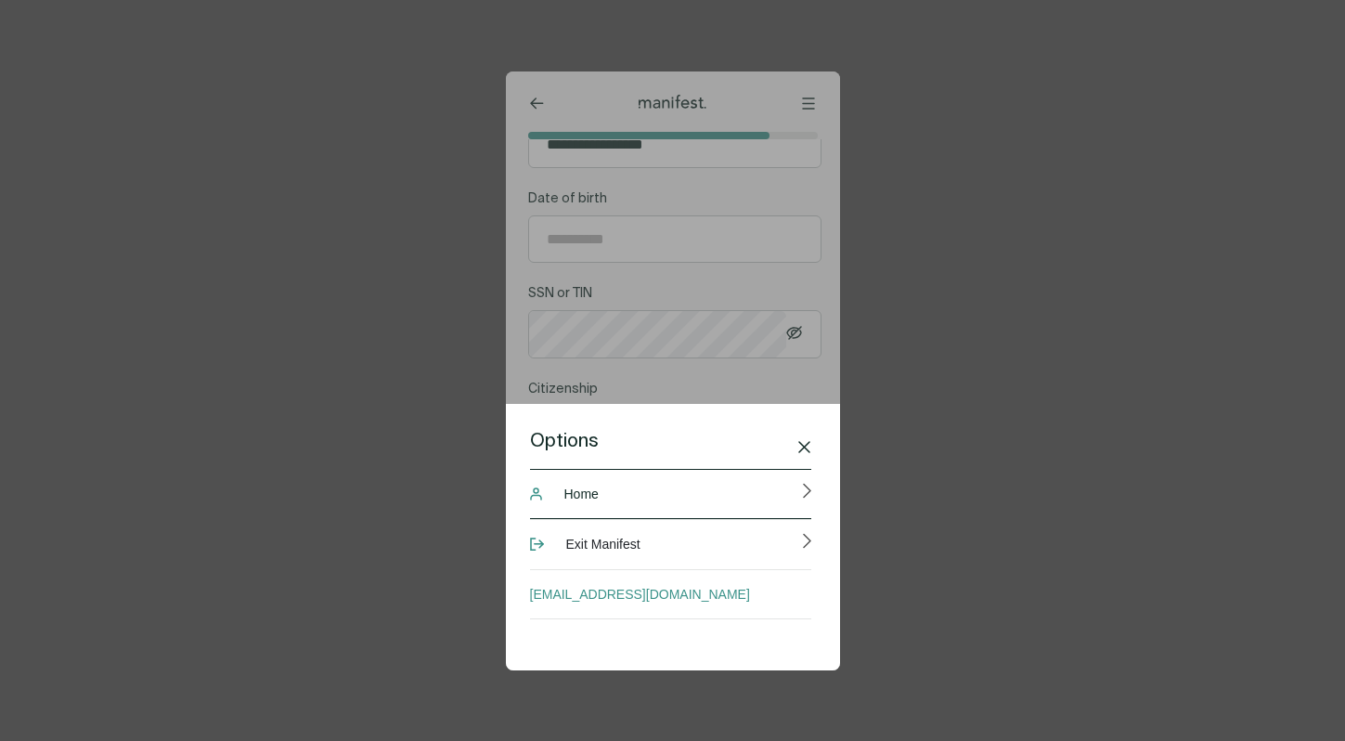
click at [595, 494] on span "Home" at bounding box center [581, 493] width 34 height 37
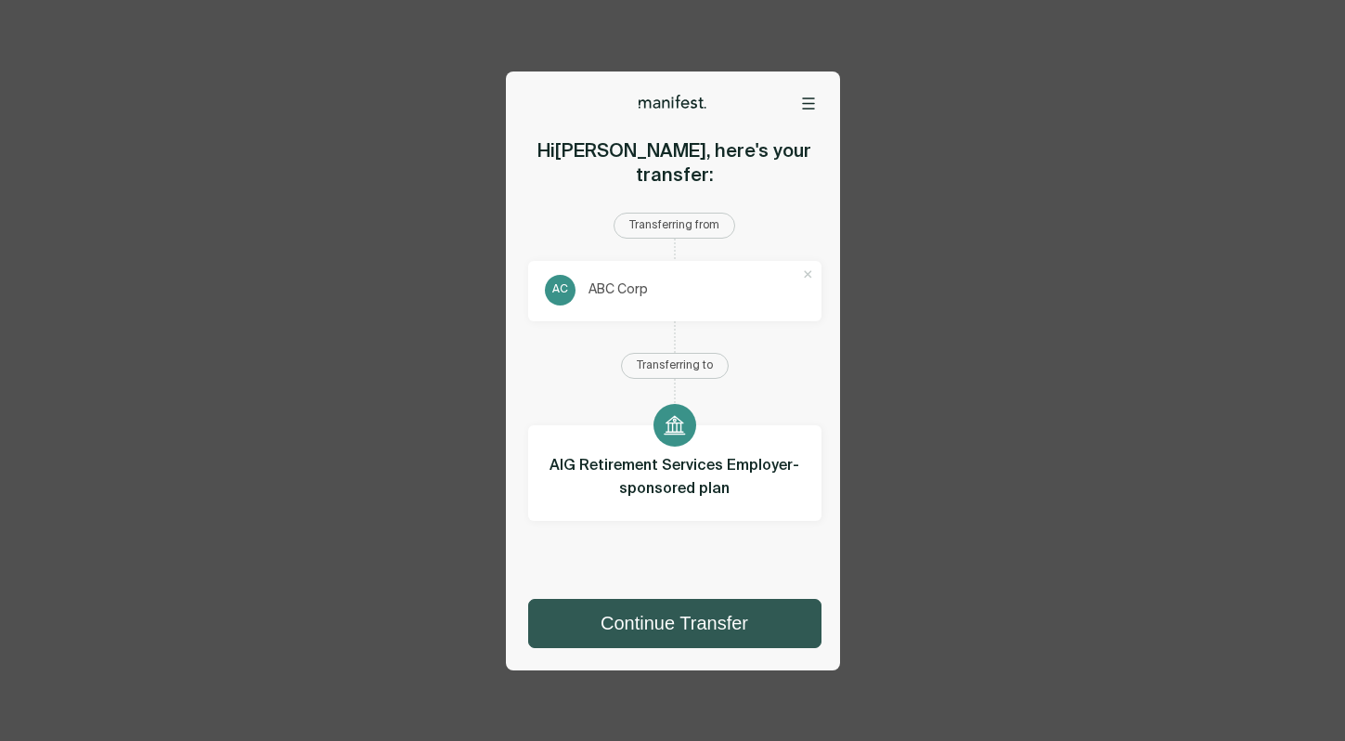
click at [660, 620] on button "Continue Transfer" at bounding box center [674, 623] width 291 height 47
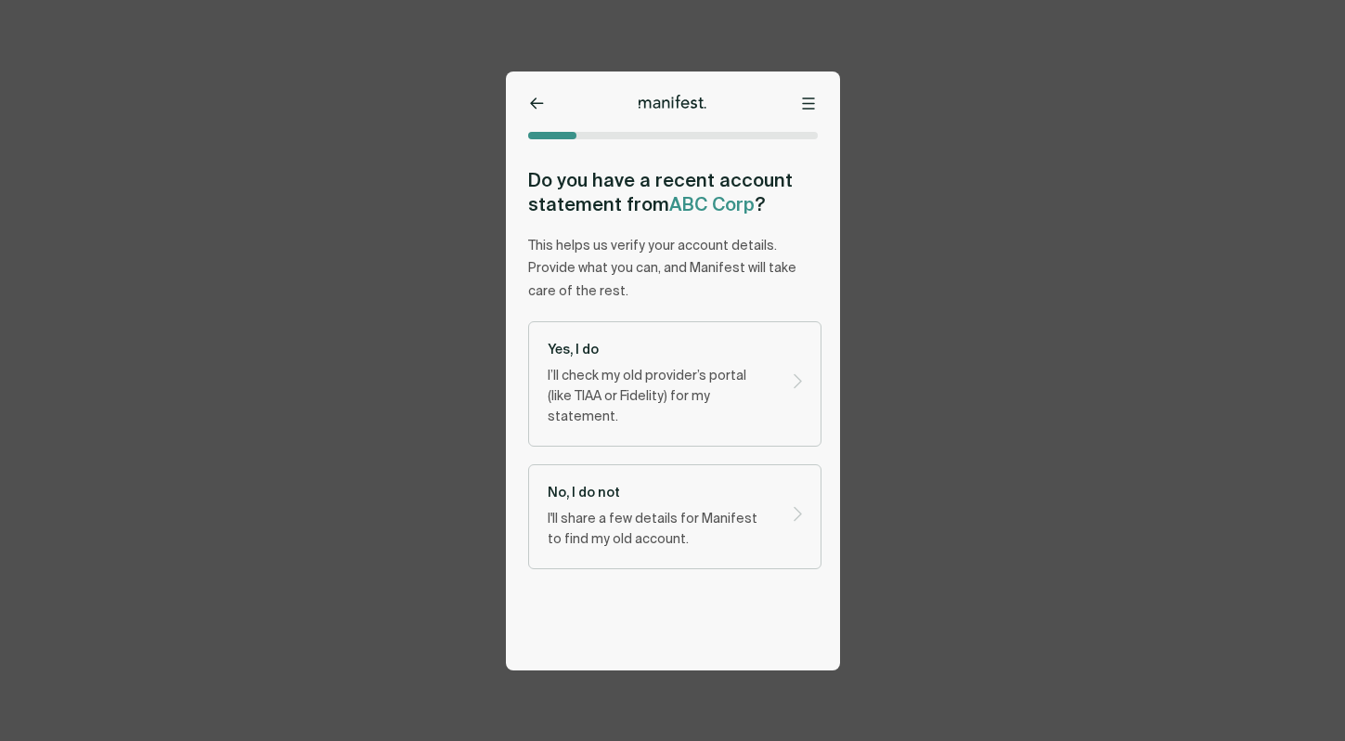
click at [535, 98] on icon at bounding box center [537, 103] width 12 height 10
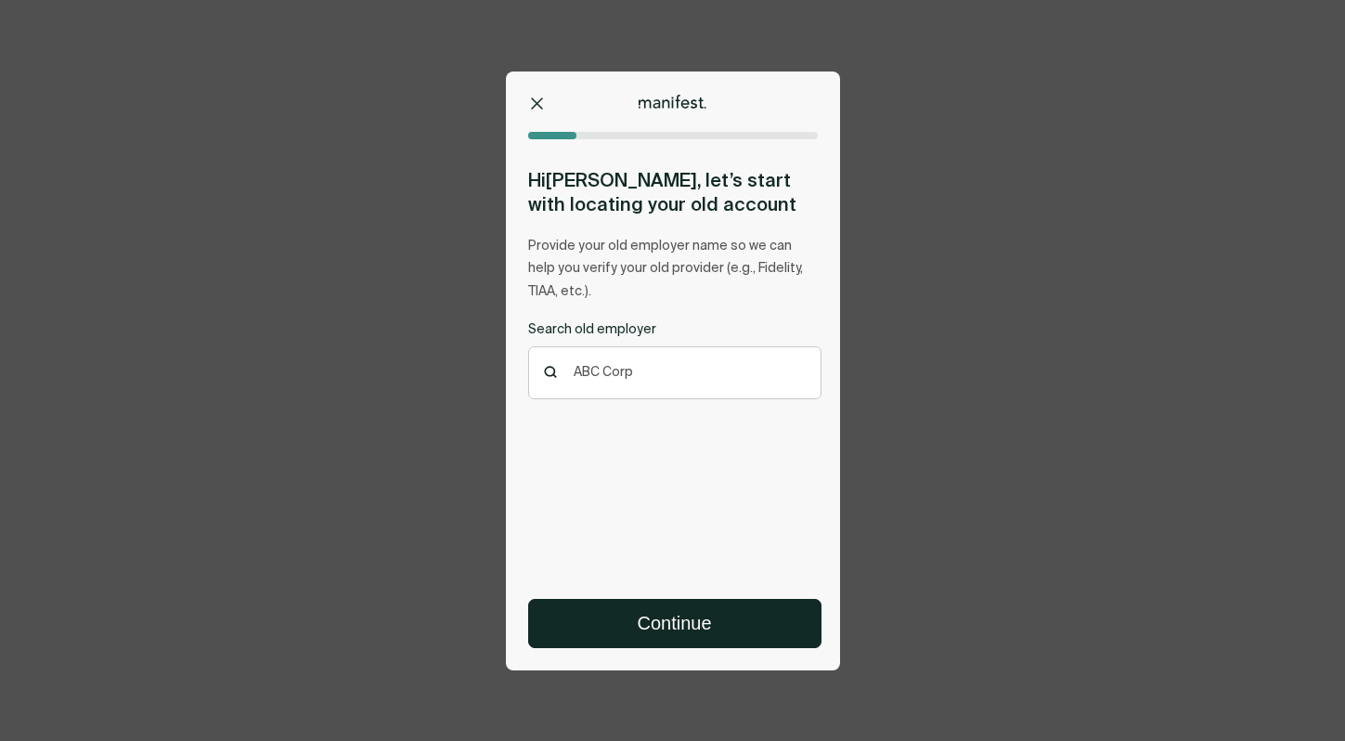
click at [535, 98] on icon at bounding box center [537, 103] width 12 height 12
